Goal: Check status: Check status

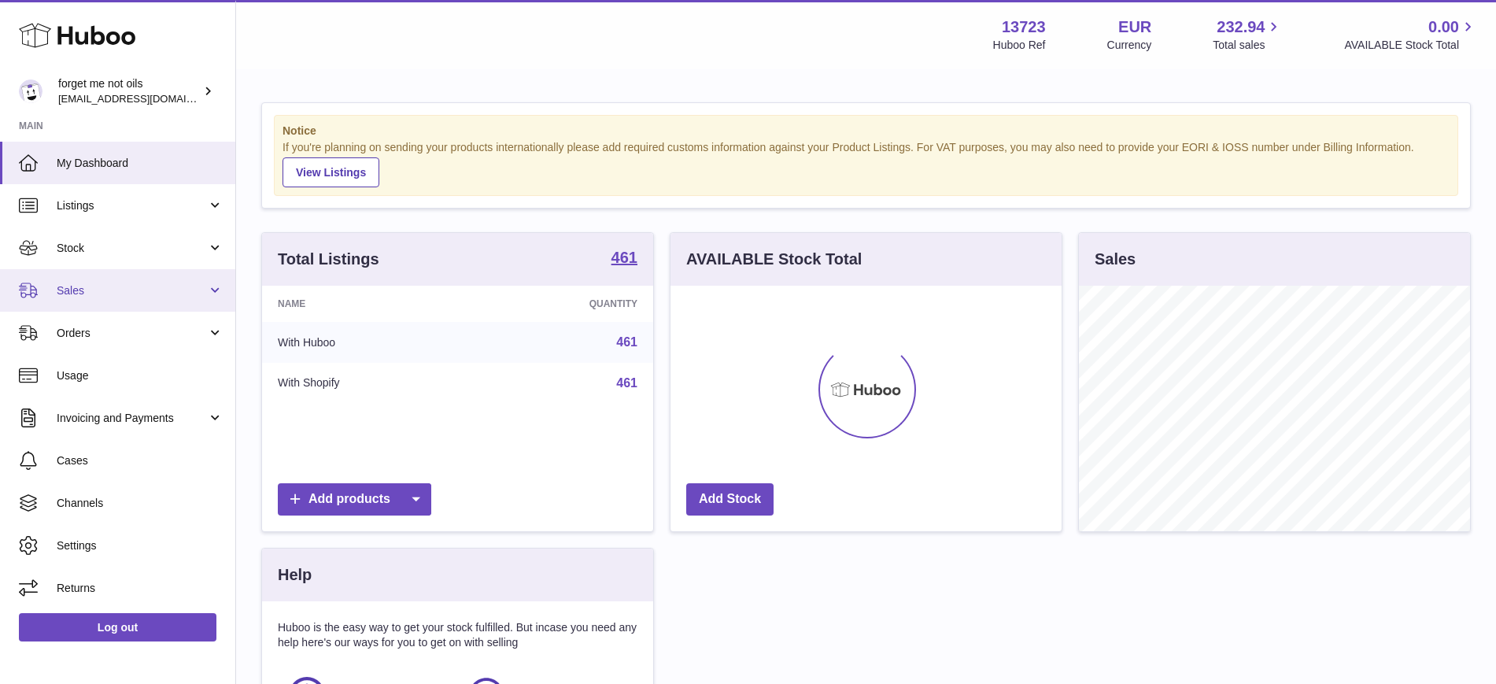
scroll to position [246, 391]
click at [153, 283] on span "Sales" at bounding box center [132, 290] width 150 height 15
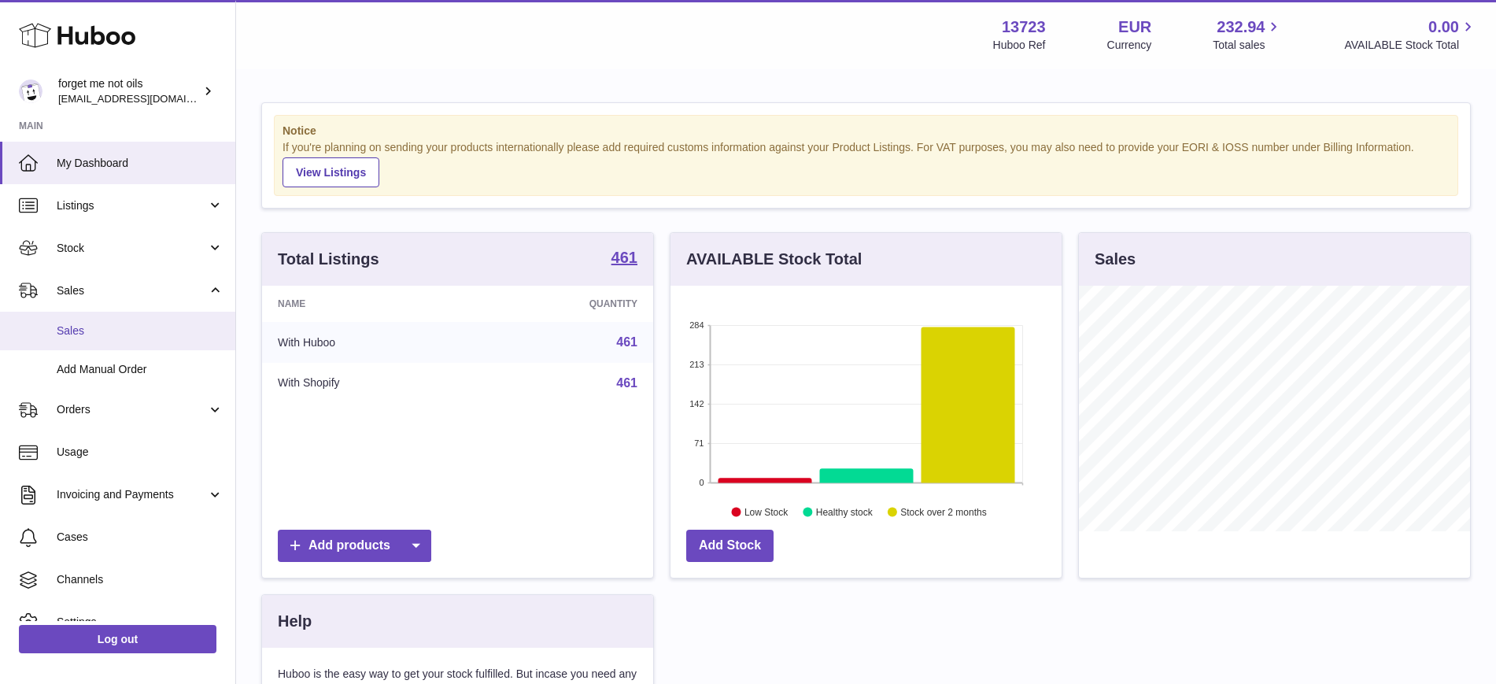
click at [138, 324] on span "Sales" at bounding box center [140, 330] width 167 height 15
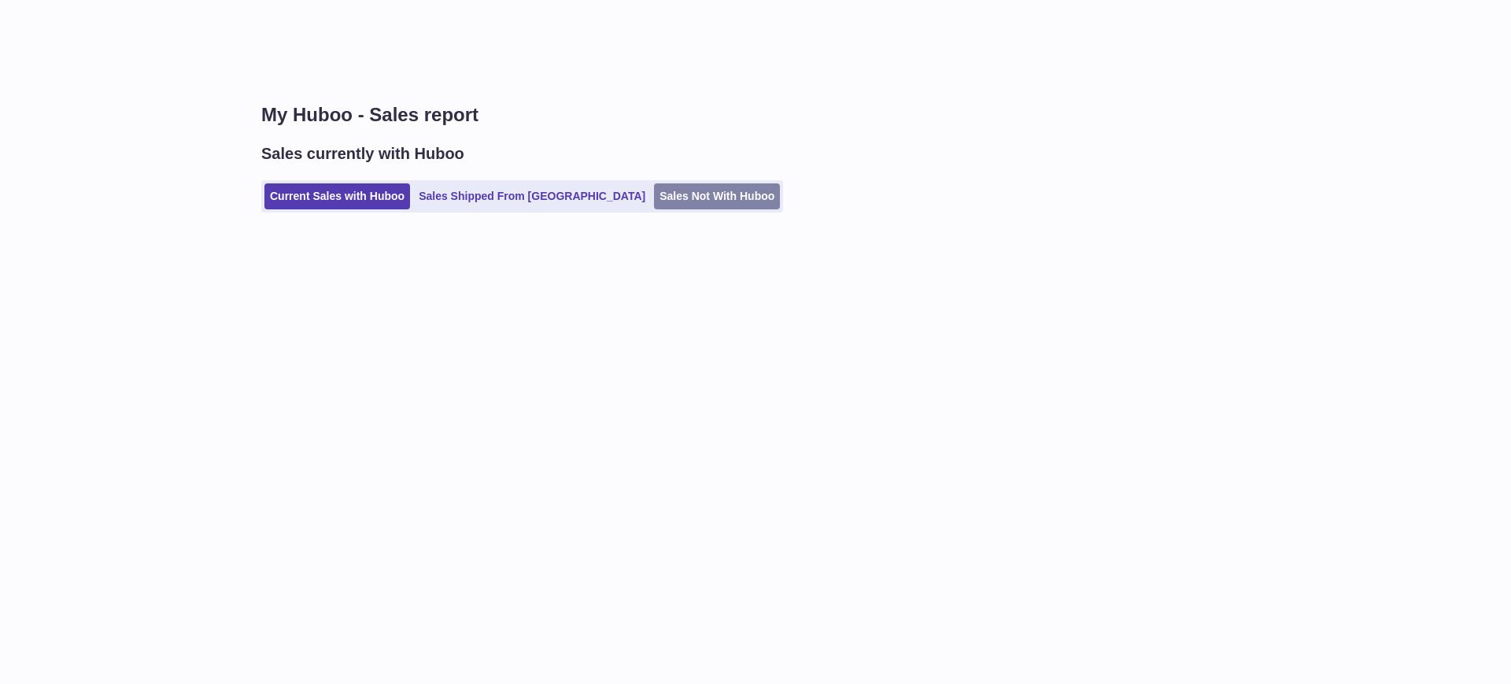
click at [654, 190] on link "Sales Not With Huboo" at bounding box center [717, 196] width 126 height 26
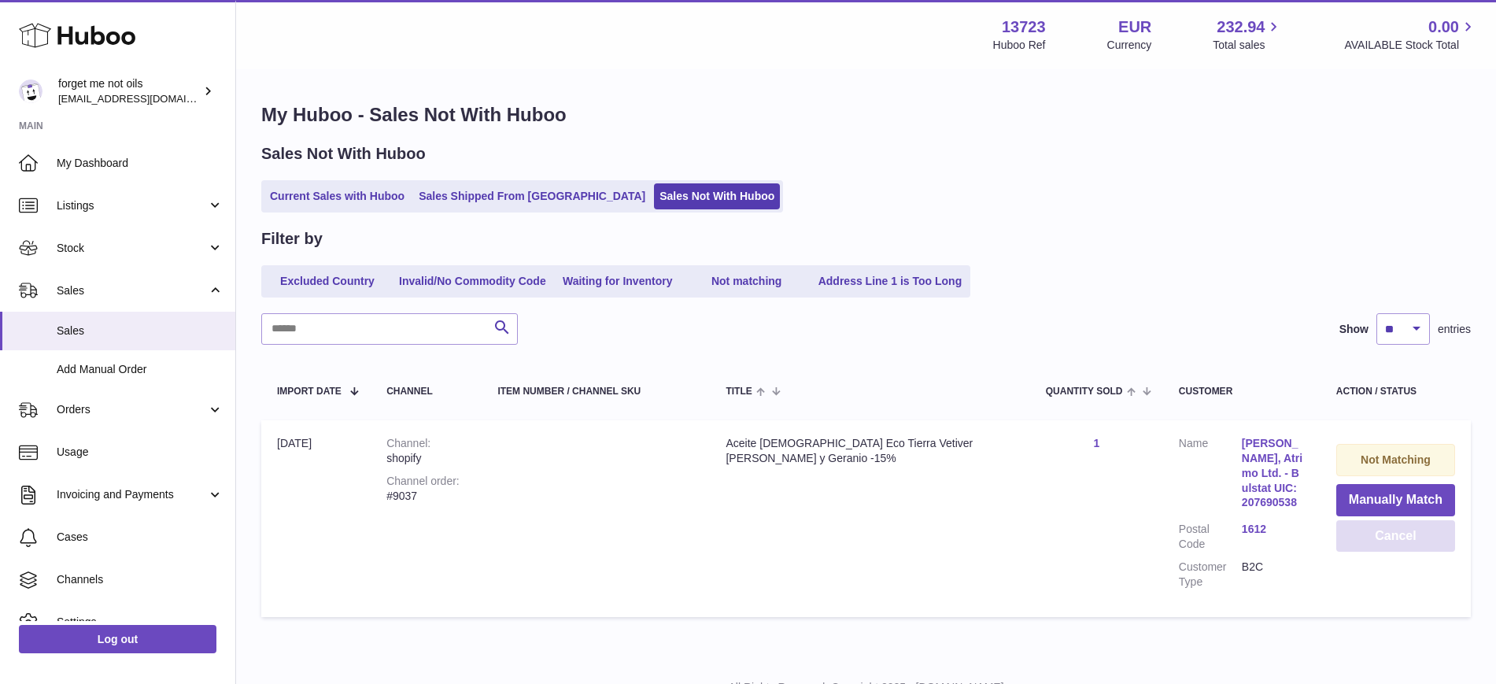
click at [1402, 544] on button "Cancel" at bounding box center [1395, 536] width 119 height 32
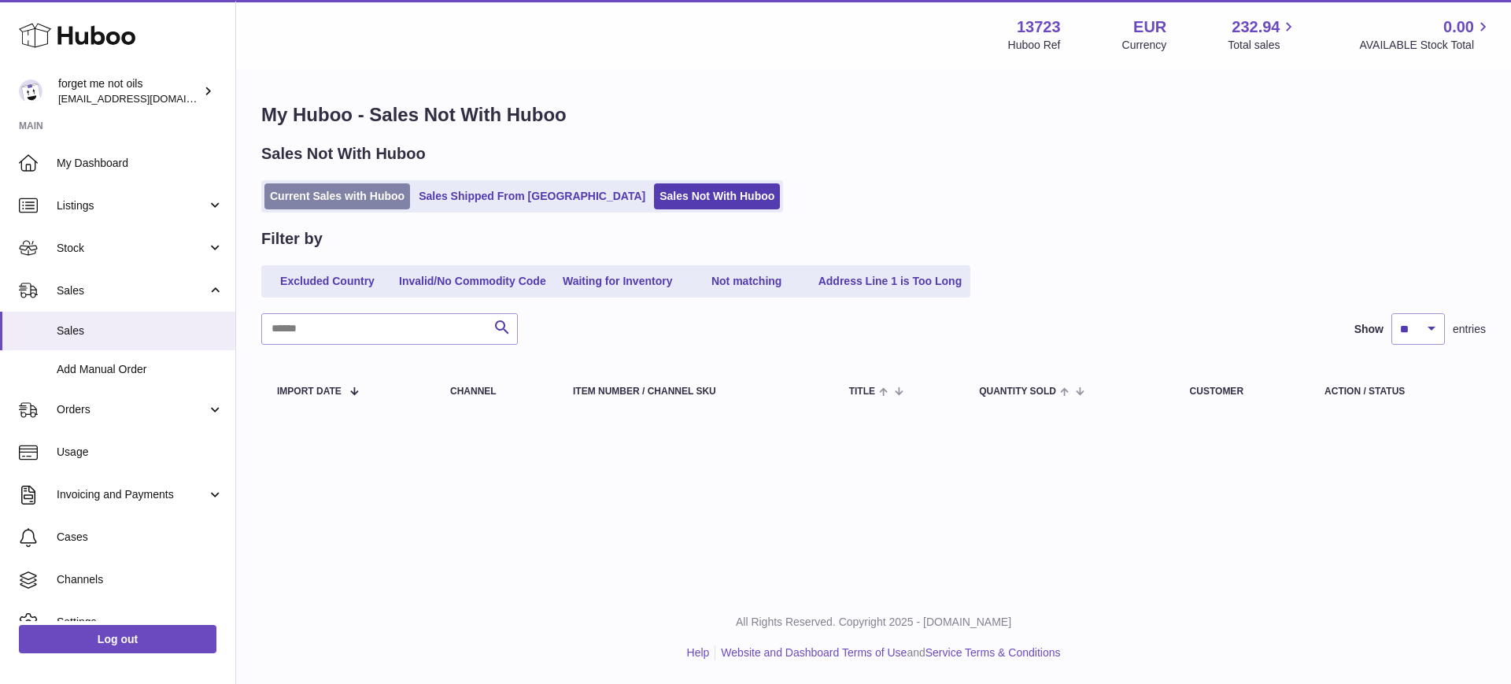
click at [342, 205] on link "Current Sales with Huboo" at bounding box center [337, 196] width 146 height 26
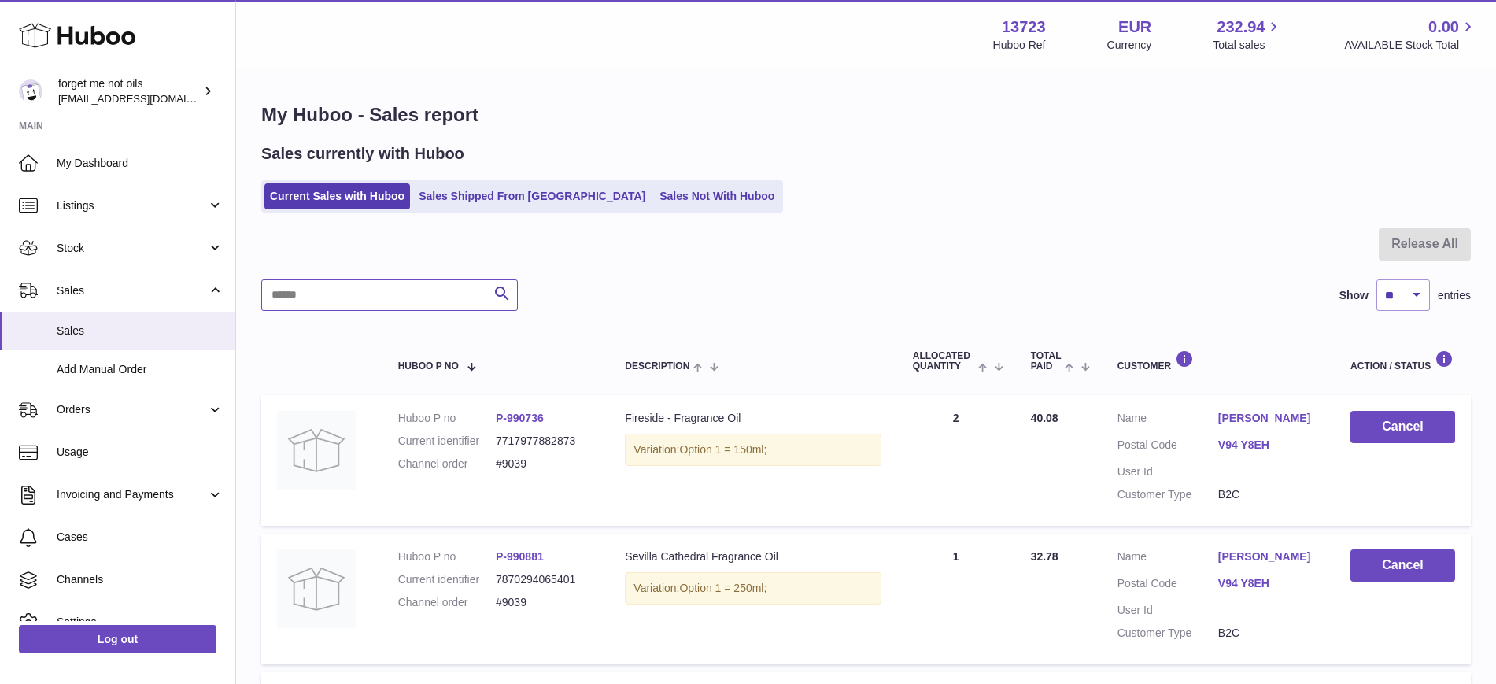
click at [376, 288] on input "text" at bounding box center [389, 294] width 257 height 31
type input "****"
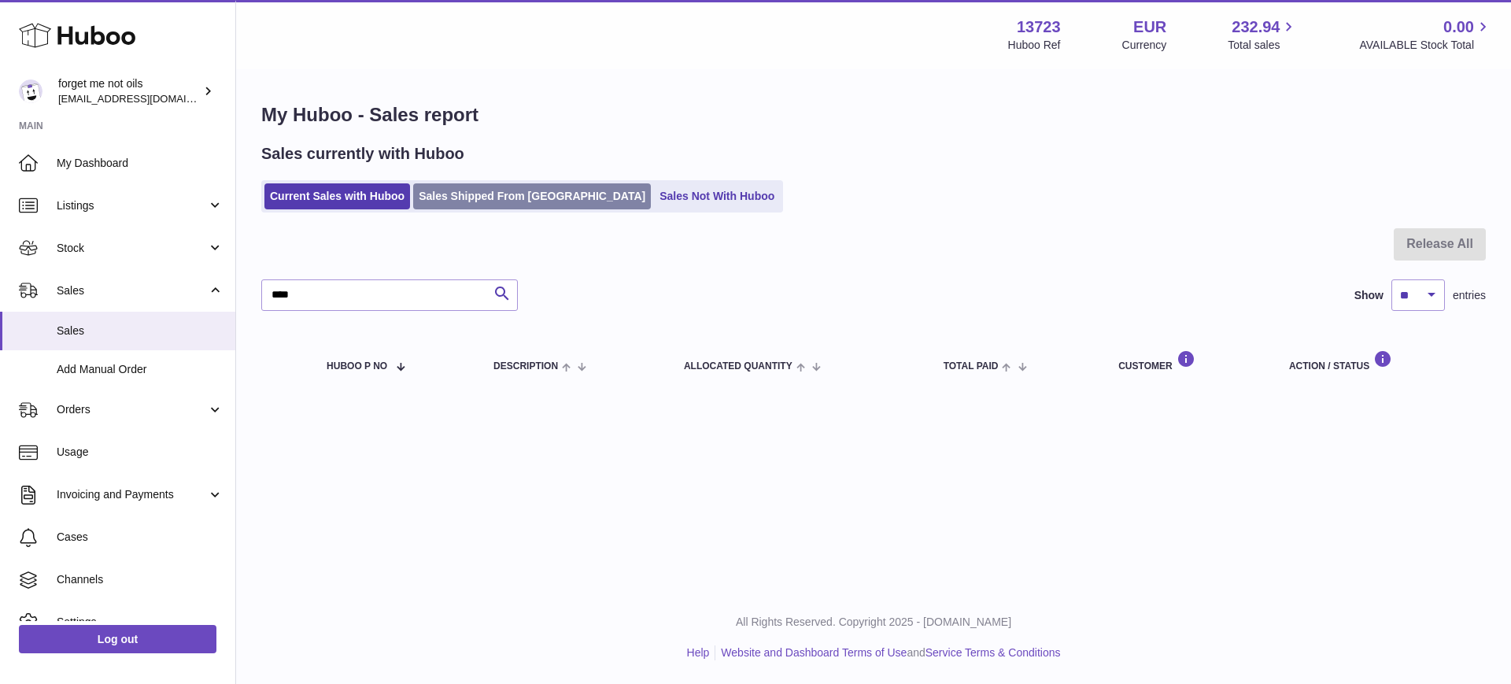
click at [456, 195] on link "Sales Shipped From [GEOGRAPHIC_DATA]" at bounding box center [532, 196] width 238 height 26
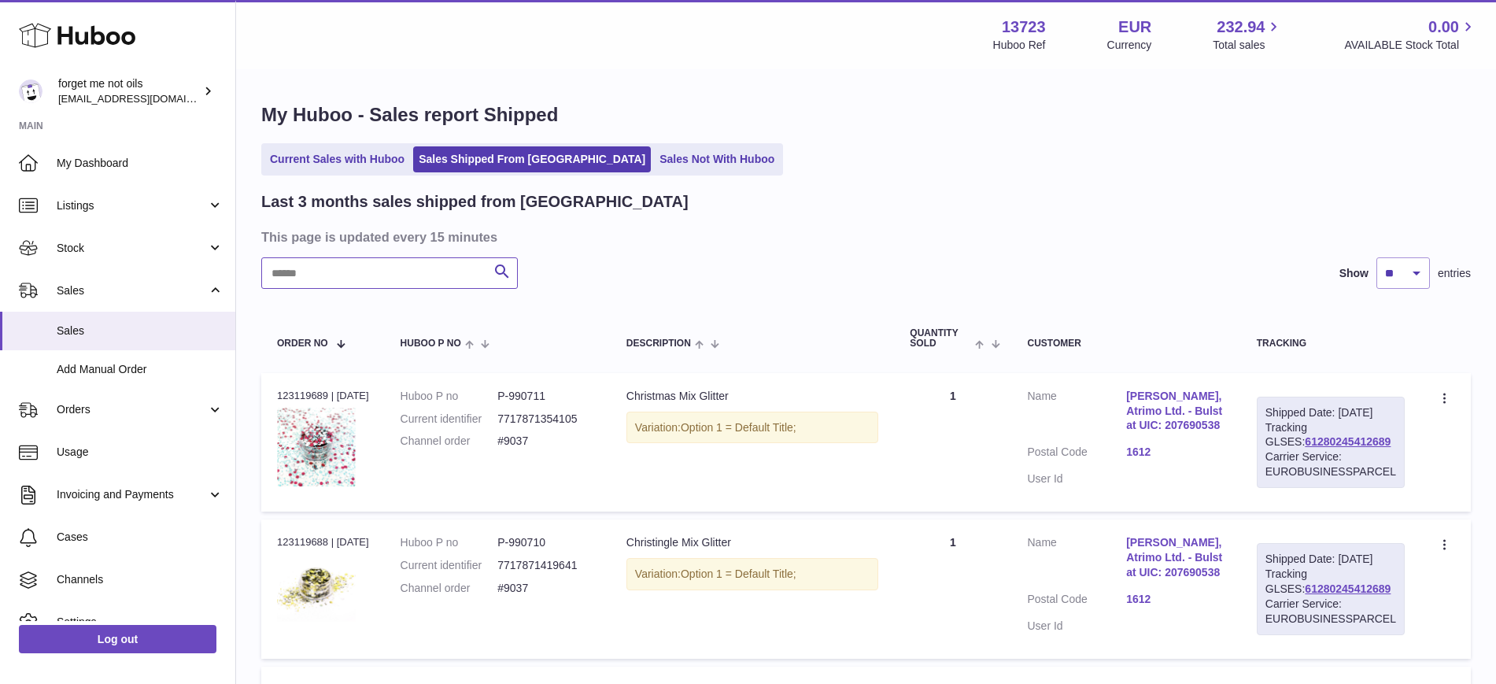
click at [417, 267] on input "text" at bounding box center [389, 272] width 257 height 31
type input "****"
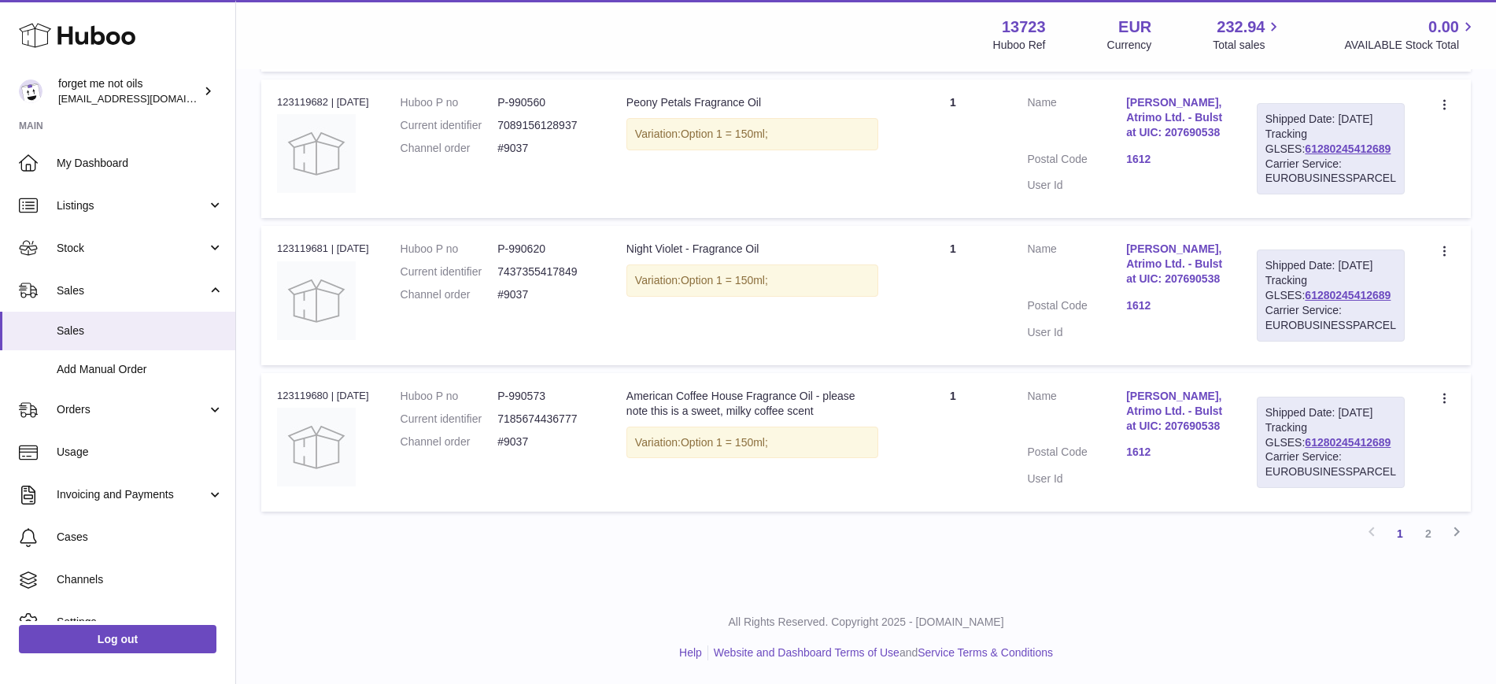
scroll to position [1469, 0]
click at [1427, 542] on link "2" at bounding box center [1428, 533] width 28 height 28
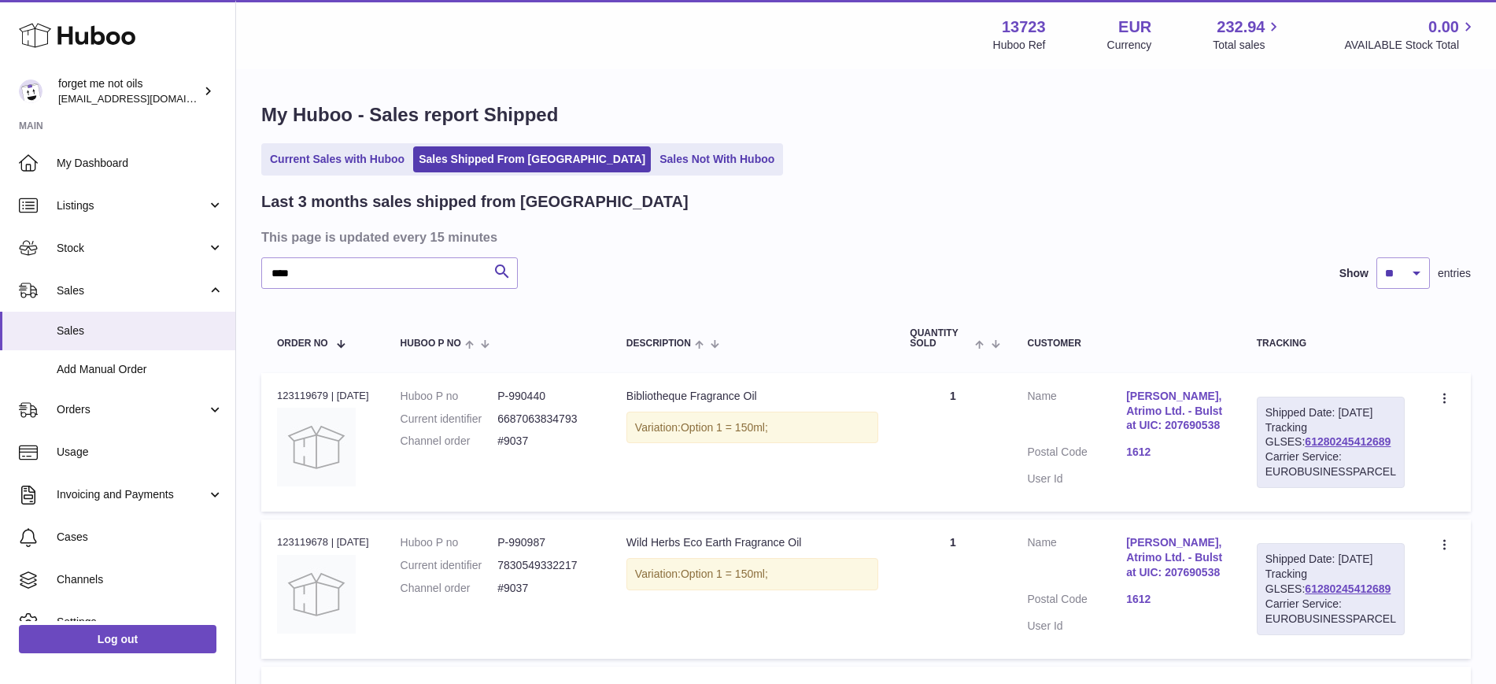
click at [353, 179] on div "My Huboo - Sales report Shipped Current Sales with Huboo Sales Shipped From Hub…" at bounding box center [866, 551] width 1260 height 960
click at [331, 135] on div "My Huboo - Sales report Shipped Current Sales with Huboo Sales Shipped From Hub…" at bounding box center [866, 551] width 1260 height 960
click at [333, 153] on link "Current Sales with Huboo" at bounding box center [337, 159] width 146 height 26
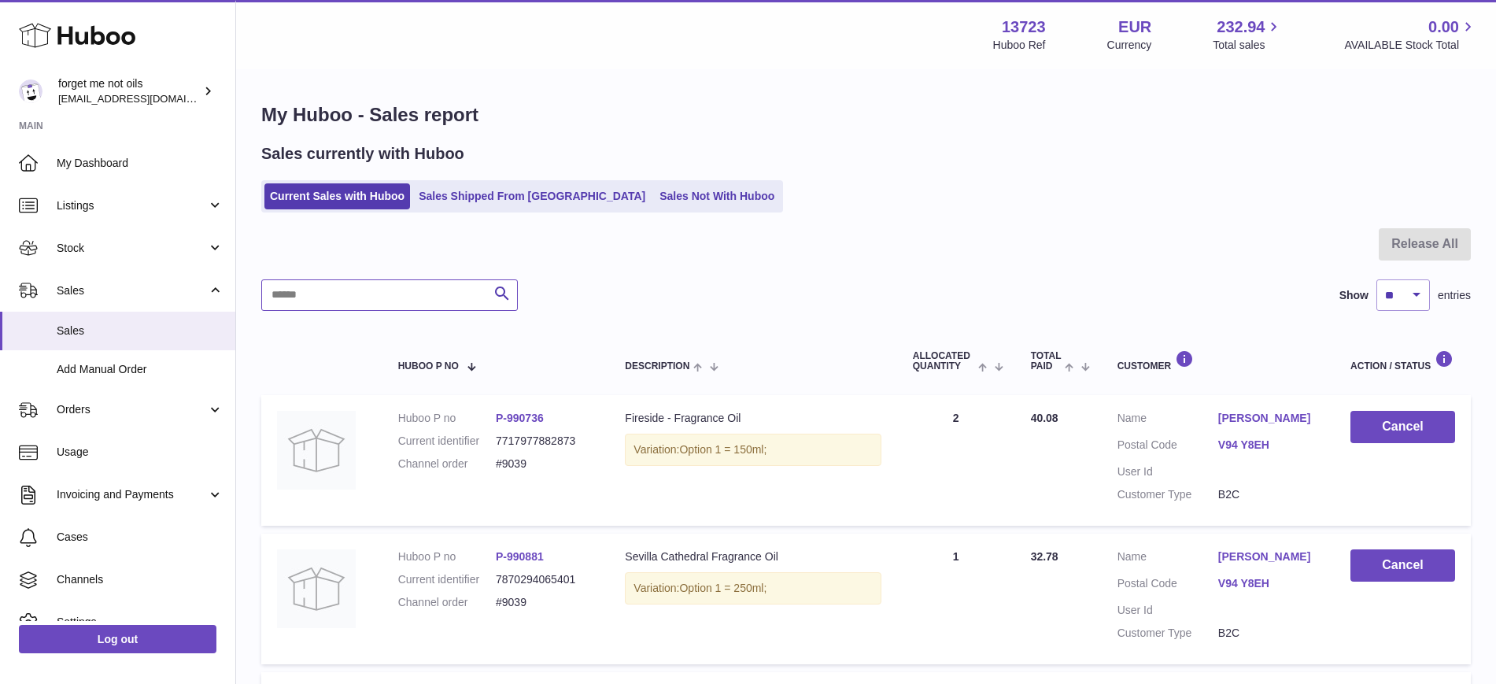
click at [338, 291] on input "text" at bounding box center [389, 294] width 257 height 31
type input "****"
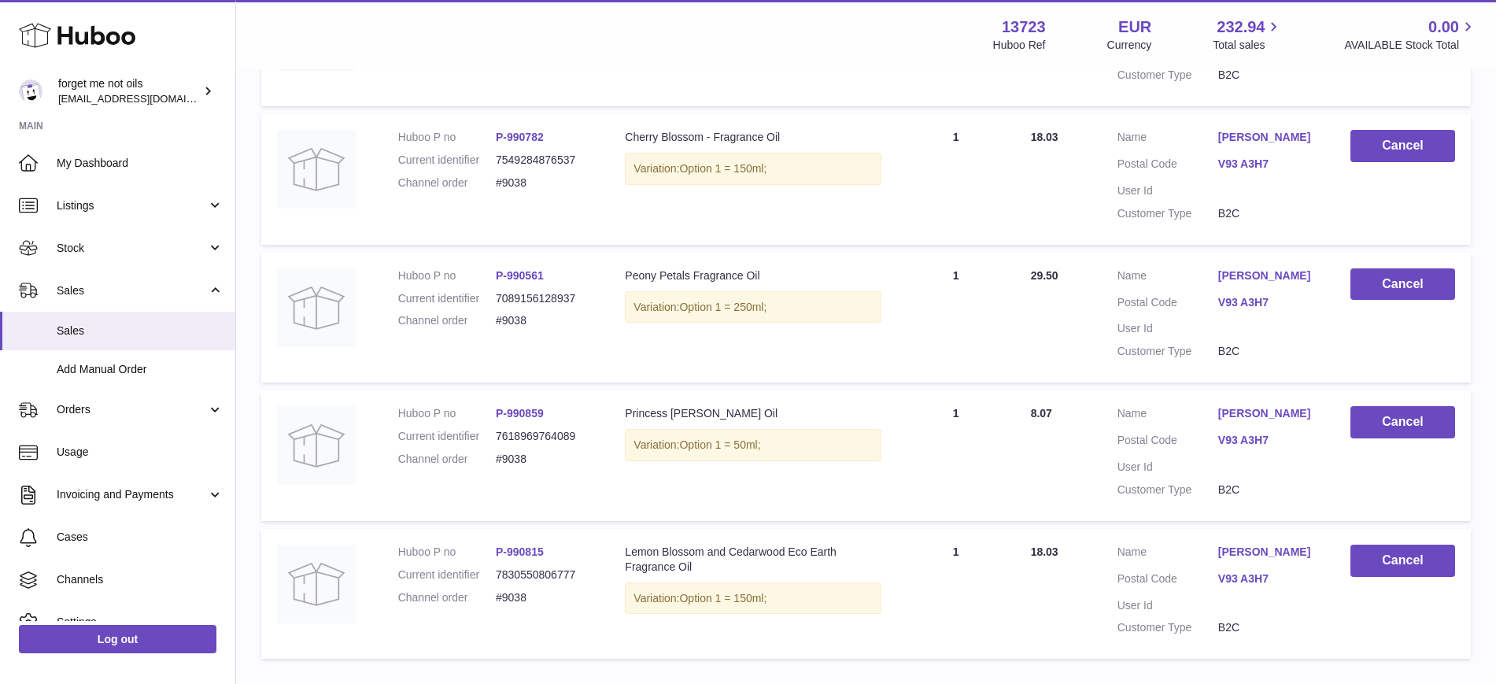
scroll to position [803, 0]
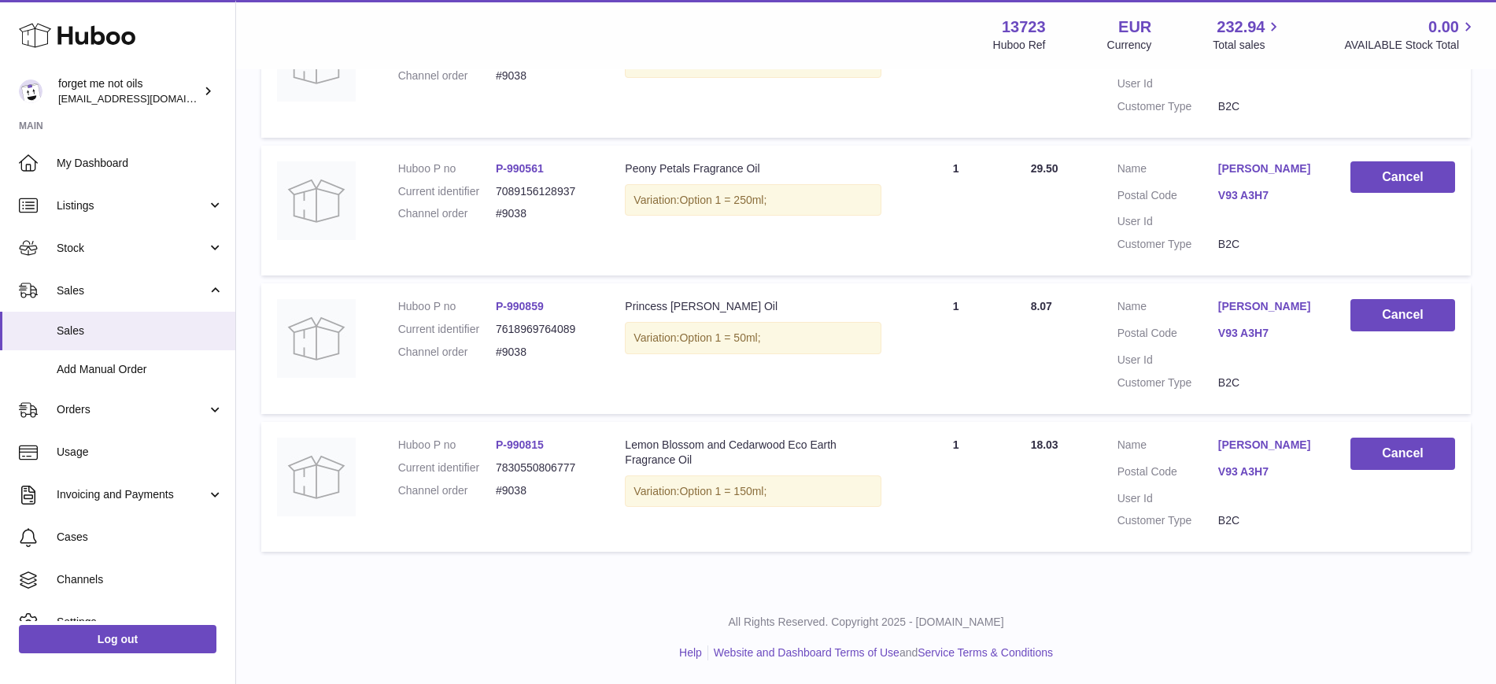
click at [506, 213] on dd "#9038" at bounding box center [545, 213] width 98 height 15
copy dd "9038"
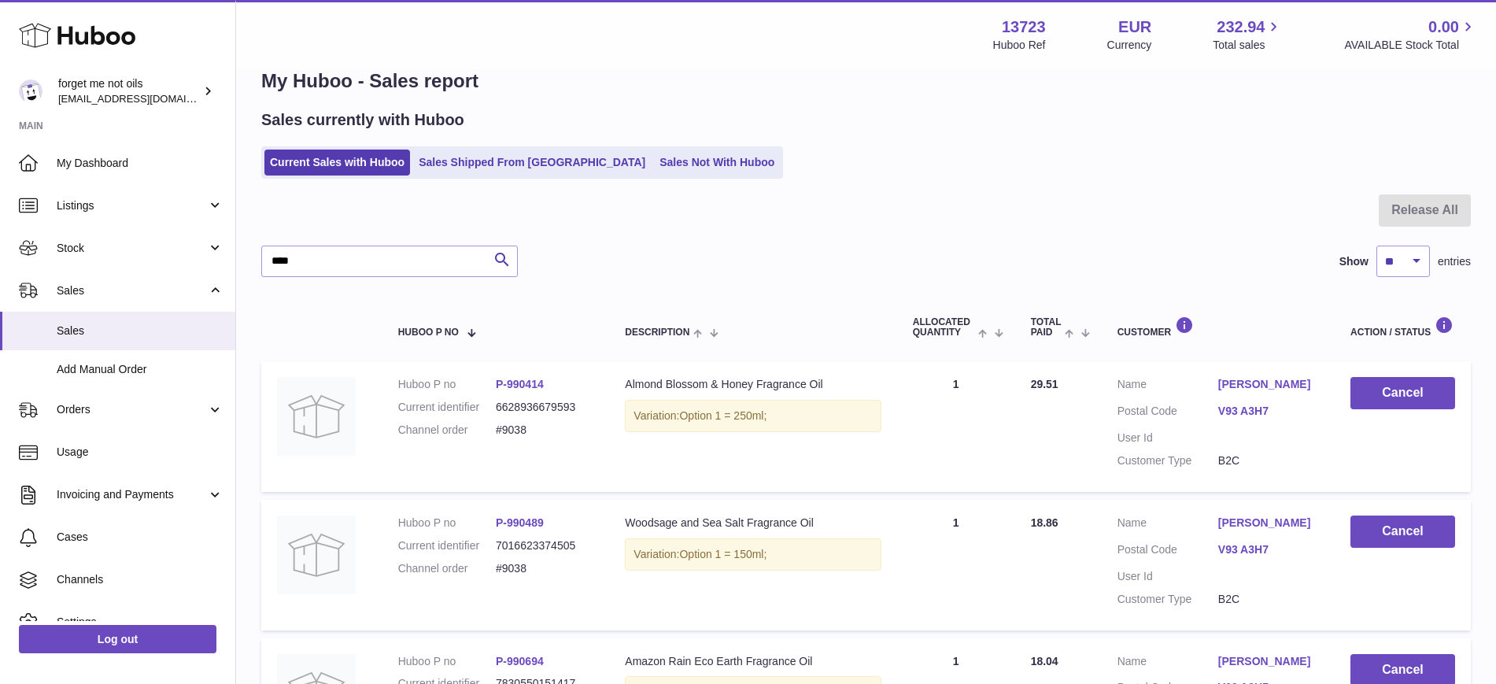
scroll to position [0, 0]
